Goal: Task Accomplishment & Management: Complete application form

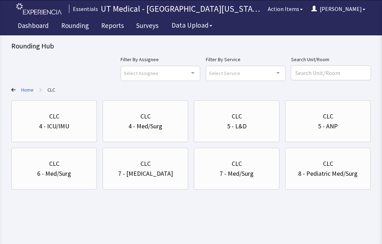
click at [69, 173] on div "6 - Med/Surg" at bounding box center [54, 174] width 34 height 10
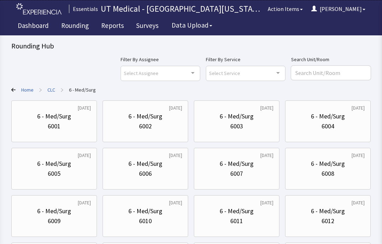
click at [243, 172] on div "6007" at bounding box center [237, 174] width 74 height 10
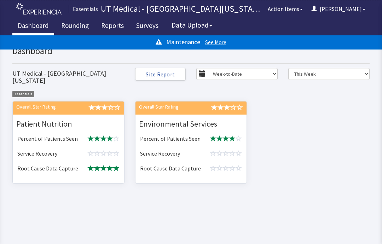
click at [78, 27] on link "Rounding" at bounding box center [75, 27] width 38 height 18
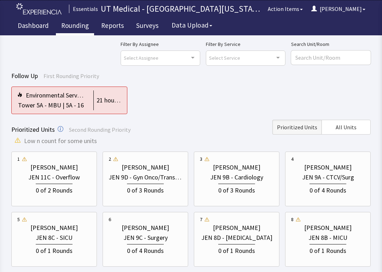
scroll to position [19, 0]
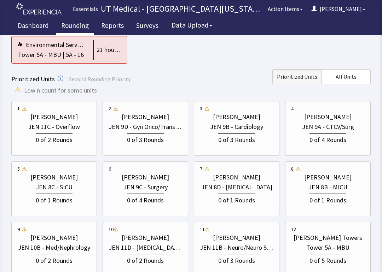
click at [350, 79] on span "All Units" at bounding box center [345, 76] width 21 height 8
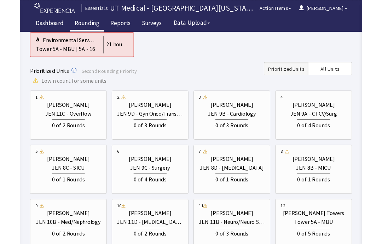
scroll to position [11, 0]
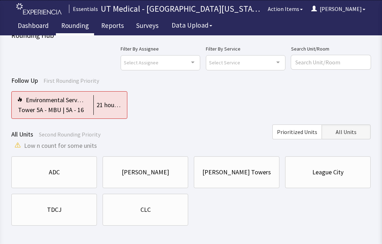
click at [157, 212] on div "CLC" at bounding box center [146, 210] width 74 height 10
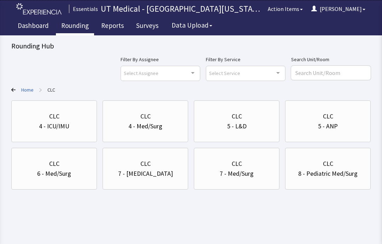
scroll to position [0, 0]
click at [66, 173] on div "6 - Med/Surg" at bounding box center [54, 174] width 34 height 10
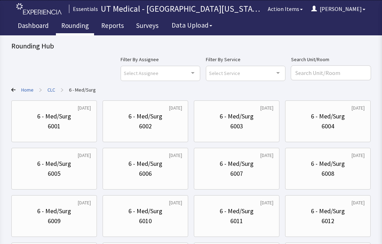
click at [255, 170] on div "6007" at bounding box center [237, 174] width 74 height 10
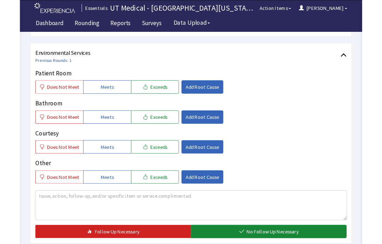
scroll to position [370, 0]
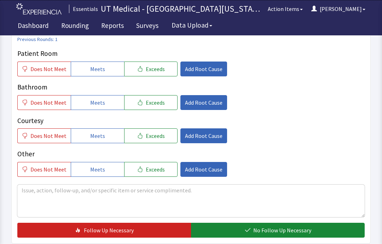
click at [100, 66] on span "Meets" at bounding box center [97, 69] width 15 height 8
click at [103, 101] on button "Meets" at bounding box center [97, 102] width 53 height 15
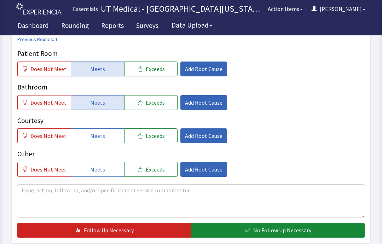
click at [100, 135] on span "Meets" at bounding box center [97, 135] width 15 height 8
click at [147, 65] on span "Exceeds" at bounding box center [155, 69] width 19 height 8
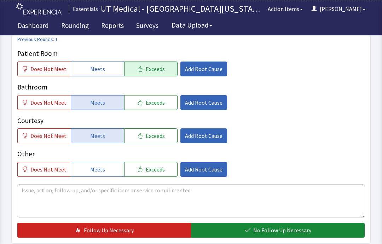
click at [152, 103] on span "Exceeds" at bounding box center [155, 102] width 19 height 8
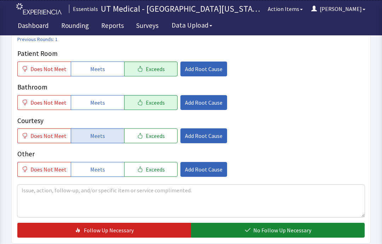
click at [152, 141] on button "Exceeds" at bounding box center [150, 135] width 53 height 15
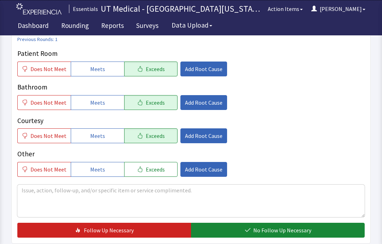
click at [203, 135] on span "Add Root Cause" at bounding box center [203, 135] width 37 height 8
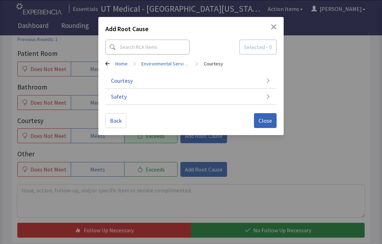
click at [219, 84] on button "Courtesy" at bounding box center [190, 81] width 171 height 16
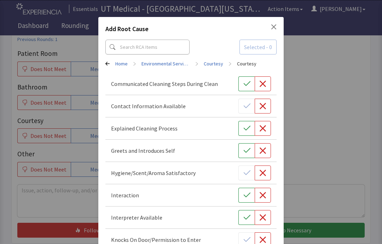
click at [239, 148] on button "button" at bounding box center [246, 150] width 16 height 15
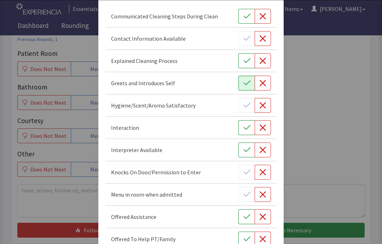
scroll to position [71, 0]
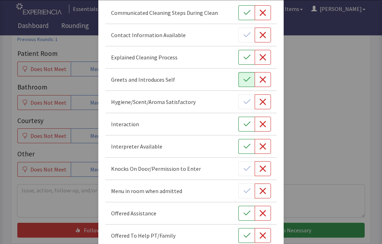
click at [242, 123] on button "button" at bounding box center [246, 124] width 16 height 15
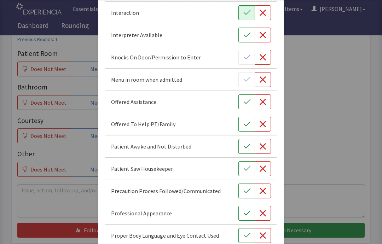
scroll to position [191, 0]
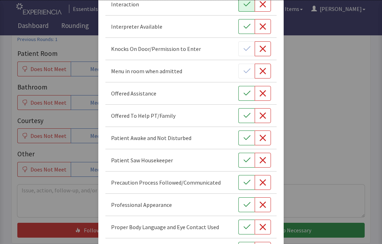
click at [241, 157] on button "button" at bounding box center [246, 160] width 16 height 15
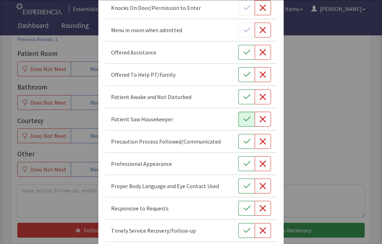
scroll to position [233, 0]
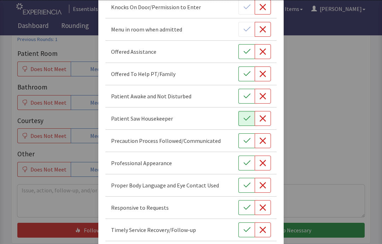
click at [247, 159] on button "button" at bounding box center [246, 163] width 16 height 15
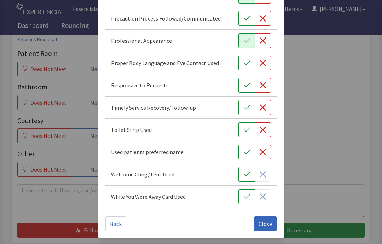
scroll to position [355, 0]
click at [264, 223] on span "Close" at bounding box center [264, 223] width 13 height 8
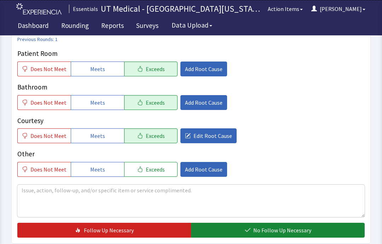
click at [190, 104] on span "Add Root Cause" at bounding box center [203, 102] width 37 height 8
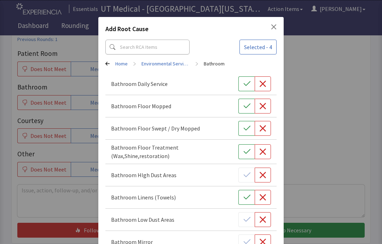
click at [248, 83] on icon "button" at bounding box center [246, 83] width 7 height 5
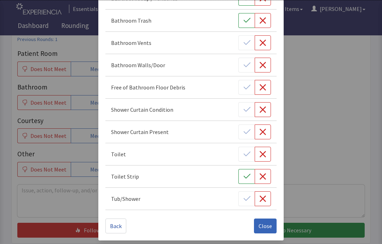
scroll to position [333, 0]
click at [266, 223] on span "Close" at bounding box center [264, 226] width 13 height 8
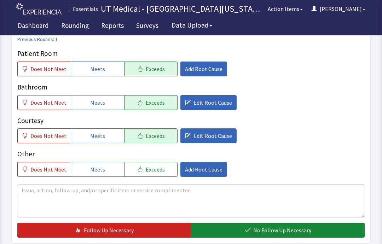
click at [198, 69] on span "Add Root Cause" at bounding box center [203, 69] width 37 height 8
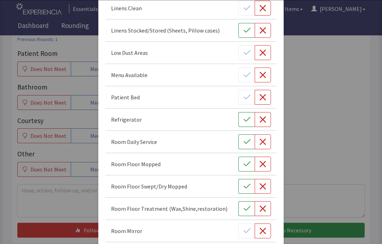
scroll to position [197, 0]
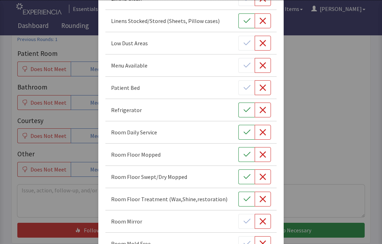
click at [244, 129] on icon "button" at bounding box center [246, 132] width 7 height 7
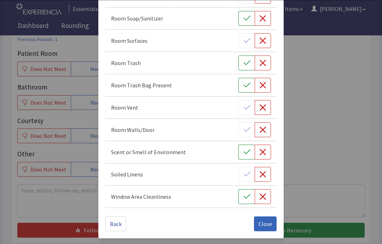
scroll to position [488, 0]
click at [262, 225] on span "Close" at bounding box center [264, 223] width 13 height 8
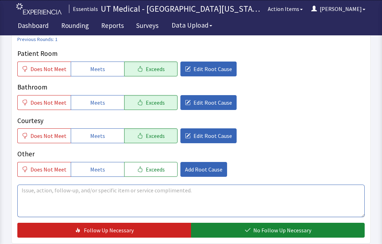
click at [157, 193] on textarea at bounding box center [190, 200] width 347 height 33
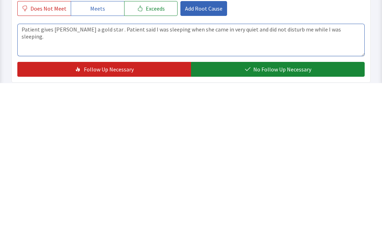
type textarea "Patient gives Kenny a gold star . Patient said I was sleeping when she came in …"
click at [275, 226] on span "No Follow Up Necessary" at bounding box center [282, 230] width 58 height 8
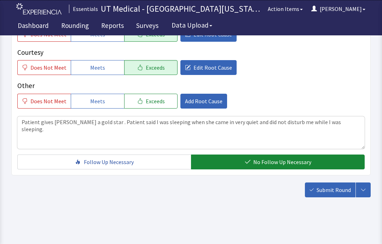
click at [329, 193] on span "Submit Round" at bounding box center [333, 190] width 34 height 8
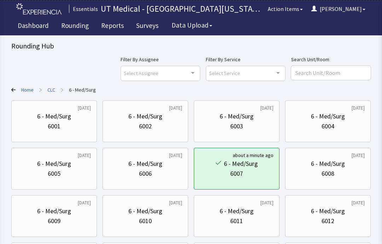
click at [154, 168] on div "6 - Med/Surg" at bounding box center [145, 164] width 34 height 10
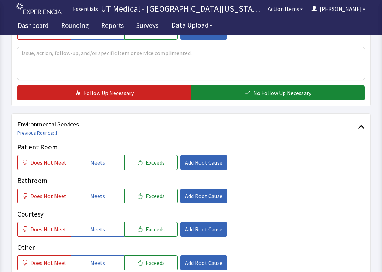
click at [101, 159] on span "Meets" at bounding box center [97, 163] width 15 height 8
click at [97, 199] on span "Meets" at bounding box center [97, 196] width 15 height 8
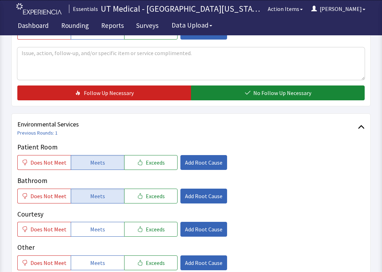
click at [92, 234] on button "Meets" at bounding box center [97, 229] width 53 height 15
click at [95, 244] on span "Meets" at bounding box center [97, 263] width 15 height 8
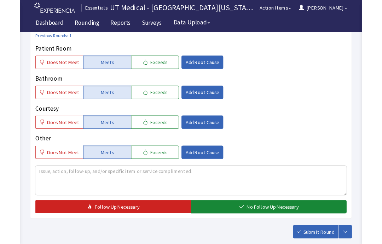
scroll to position [398, 0]
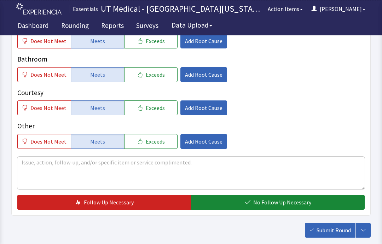
click at [252, 205] on button "No Follow Up Necessary" at bounding box center [278, 202] width 174 height 15
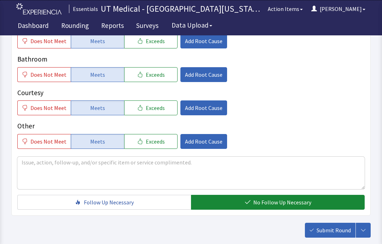
click at [328, 235] on button "Submit Round" at bounding box center [330, 230] width 51 height 15
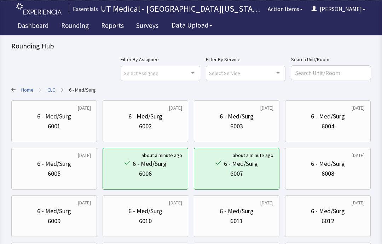
click at [76, 174] on div "6005" at bounding box center [54, 174] width 74 height 10
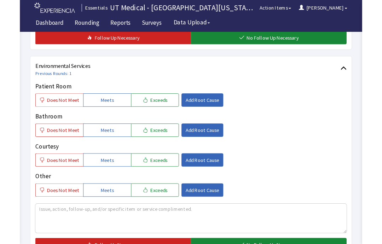
scroll to position [356, 0]
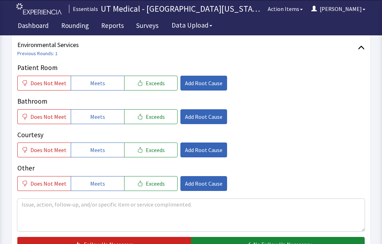
click at [99, 80] on span "Meets" at bounding box center [97, 83] width 15 height 8
click at [107, 116] on button "Meets" at bounding box center [97, 116] width 53 height 15
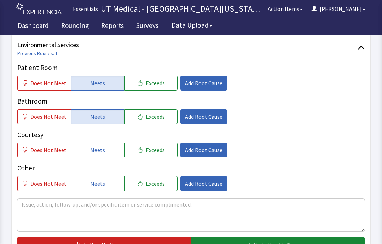
click at [99, 155] on button "Meets" at bounding box center [97, 149] width 53 height 15
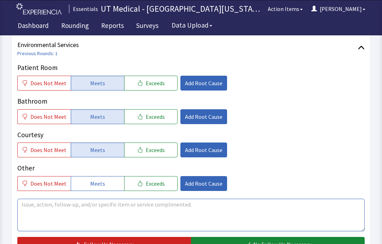
click at [164, 212] on textarea at bounding box center [190, 215] width 347 height 33
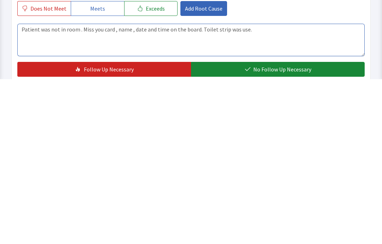
type textarea "Patient was not in room . Miss you card , name , date and time on the board. To…"
click at [293, 230] on span "No Follow Up Necessary" at bounding box center [282, 234] width 58 height 8
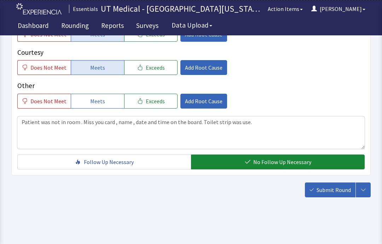
click at [330, 188] on span "Submit Round" at bounding box center [333, 190] width 34 height 8
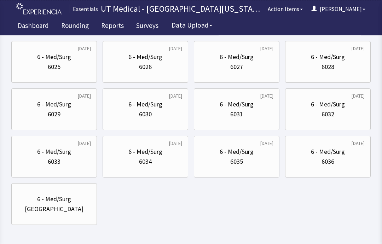
scroll to position [334, 0]
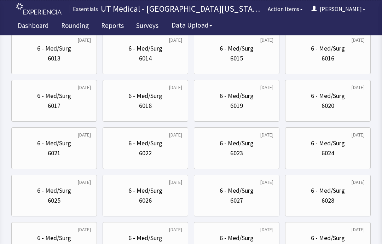
scroll to position [207, 0]
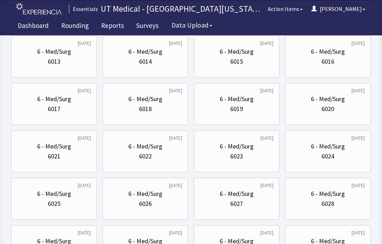
click at [248, 200] on div "6027" at bounding box center [237, 204] width 74 height 10
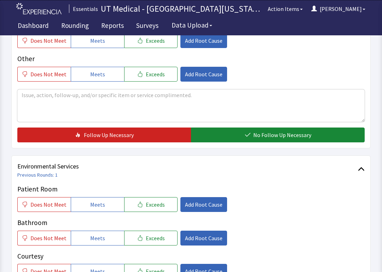
click at [105, 199] on button "Meets" at bounding box center [97, 205] width 53 height 15
click at [99, 239] on span "Meets" at bounding box center [97, 238] width 15 height 8
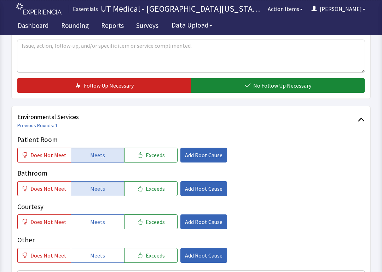
scroll to position [297, 0]
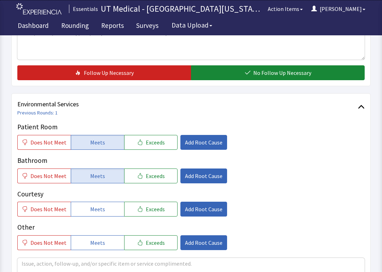
click at [102, 208] on button "Meets" at bounding box center [97, 209] width 53 height 15
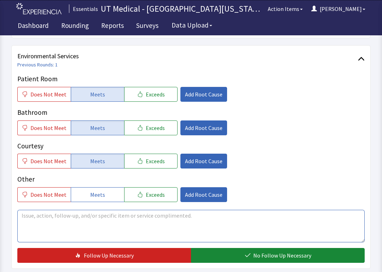
click at [193, 227] on textarea at bounding box center [190, 226] width 347 height 33
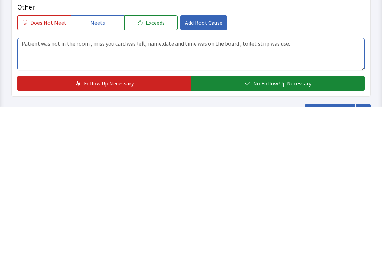
type textarea "Patient was not in the room , miss you card was left, name,date and time was on…"
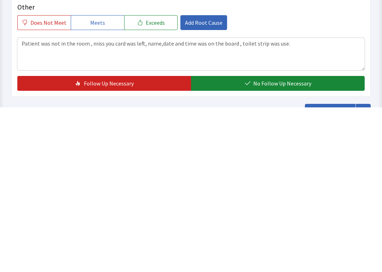
click at [297, 241] on button "No Follow Up Necessary" at bounding box center [278, 248] width 174 height 15
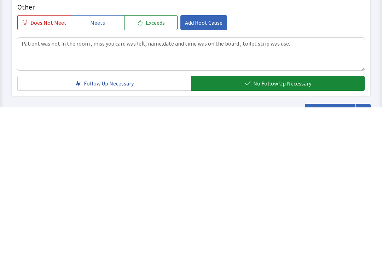
scroll to position [410, 0]
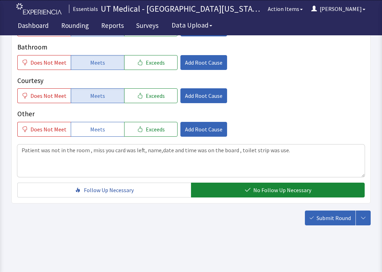
click at [329, 221] on span "Submit Round" at bounding box center [333, 218] width 34 height 8
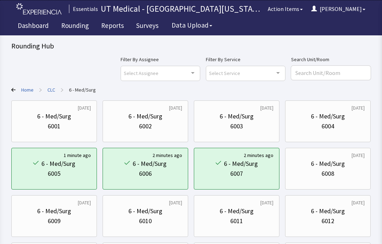
click at [53, 90] on link "CLC" at bounding box center [51, 89] width 8 height 7
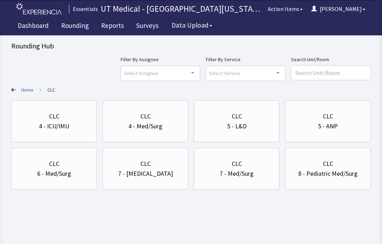
click at [163, 128] on div "4 - Med/Surg" at bounding box center [146, 126] width 74 height 10
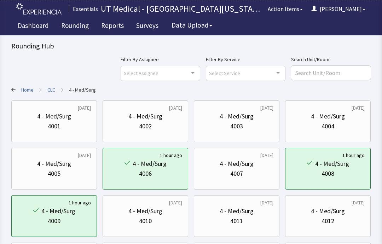
click at [61, 175] on div "4005" at bounding box center [54, 174] width 74 height 10
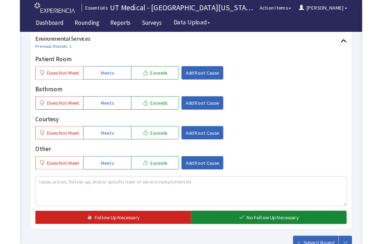
scroll to position [386, 0]
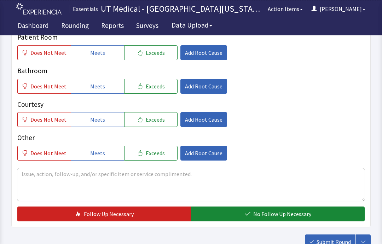
click at [97, 51] on span "Meets" at bounding box center [97, 52] width 15 height 8
click at [97, 86] on span "Meets" at bounding box center [97, 86] width 15 height 8
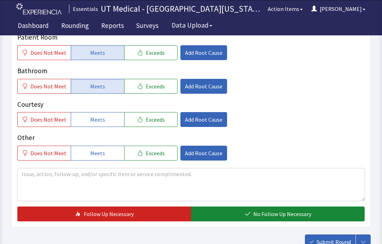
click at [93, 113] on button "Meets" at bounding box center [97, 119] width 53 height 15
click at [275, 216] on span "No Follow Up Necessary" at bounding box center [282, 214] width 58 height 8
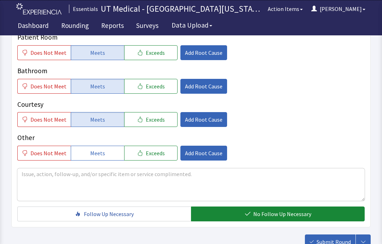
click at [335, 241] on span "Submit Round" at bounding box center [333, 242] width 34 height 8
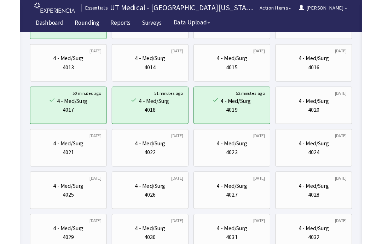
scroll to position [222, 0]
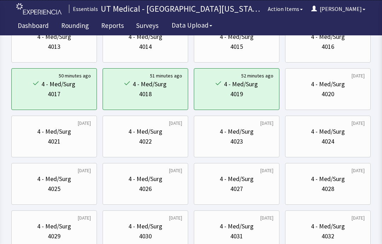
click at [247, 228] on div "4 - Med/Surg" at bounding box center [236, 226] width 34 height 10
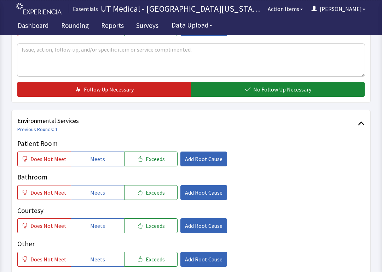
click at [102, 155] on button "Meets" at bounding box center [97, 159] width 53 height 15
click at [99, 193] on span "Meets" at bounding box center [97, 192] width 15 height 8
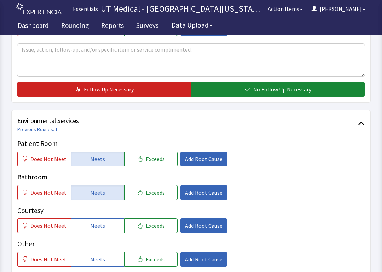
click at [98, 227] on span "Meets" at bounding box center [97, 226] width 15 height 8
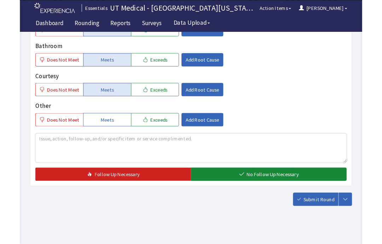
scroll to position [434, 0]
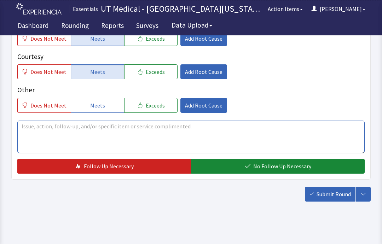
click at [195, 134] on textarea at bounding box center [190, 137] width 347 height 33
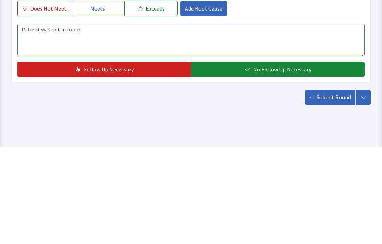
type textarea "Patient was not in room"
click at [298, 162] on span "No Follow Up Necessary" at bounding box center [282, 166] width 58 height 8
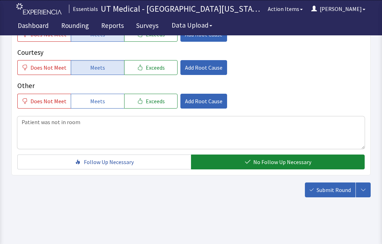
click at [329, 193] on span "Submit Round" at bounding box center [333, 190] width 34 height 8
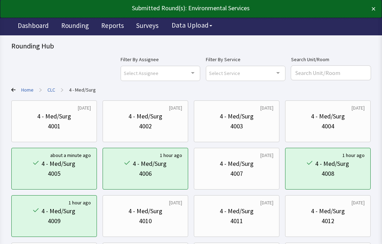
click at [57, 87] on div "Home > CLC > 4 - Med/Surg" at bounding box center [190, 89] width 359 height 7
